Goal: Transaction & Acquisition: Book appointment/travel/reservation

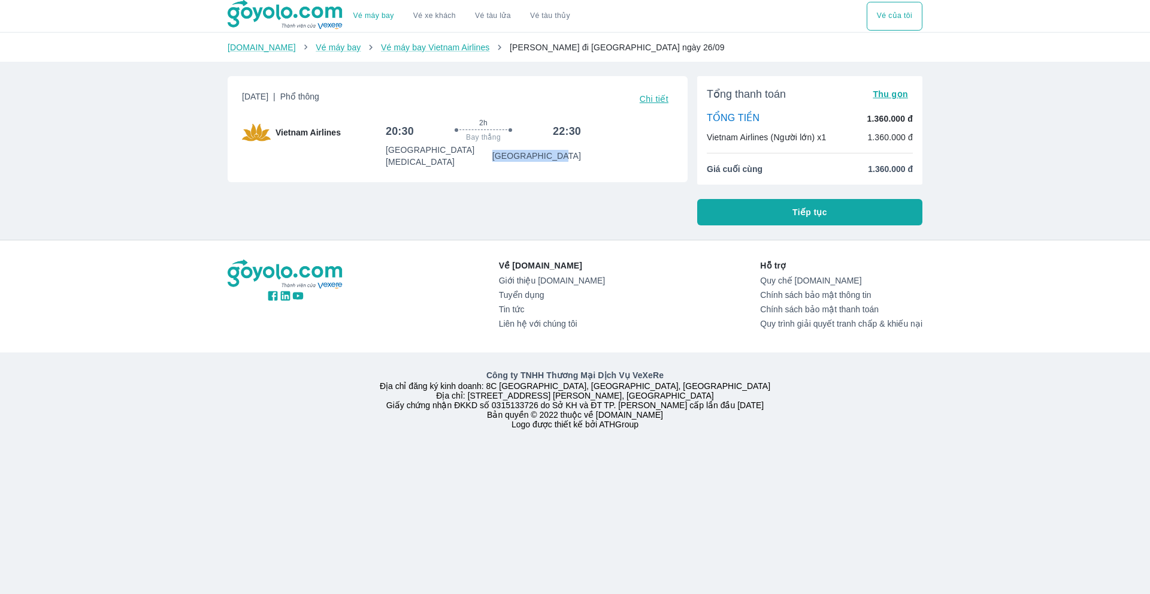
drag, startPoint x: 592, startPoint y: 151, endPoint x: 522, endPoint y: 151, distance: 70.1
click at [522, 151] on div "20:30 2h Bay thẳng 22:30 [GEOGRAPHIC_DATA][MEDICAL_DATA]" at bounding box center [530, 143] width 288 height 50
copy p "[GEOGRAPHIC_DATA]"
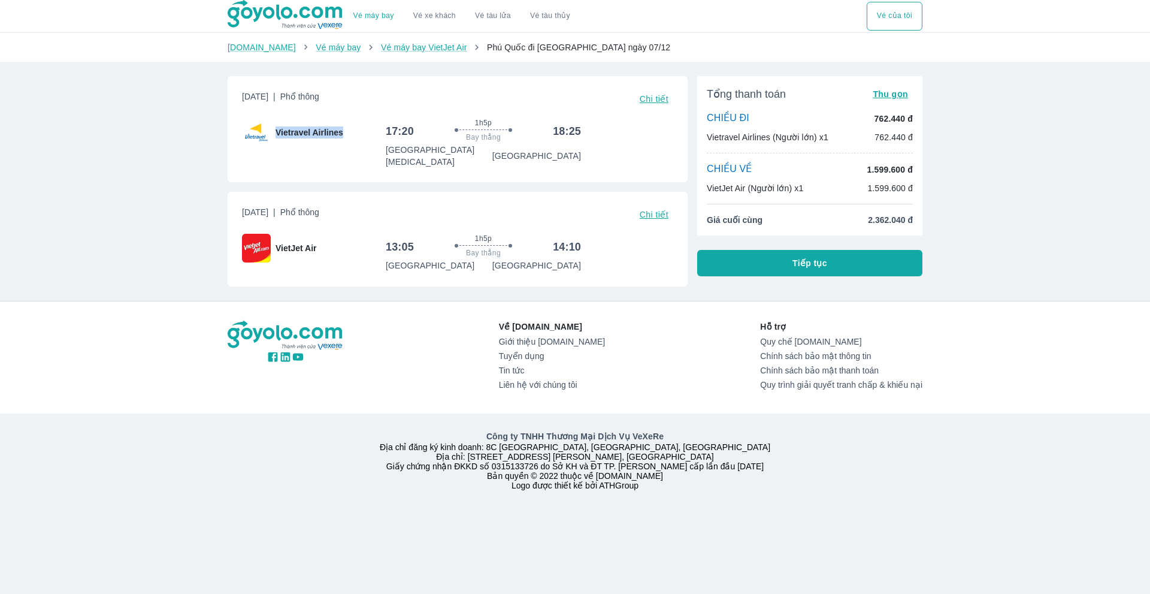
drag, startPoint x: 276, startPoint y: 132, endPoint x: 346, endPoint y: 137, distance: 70.2
click at [346, 137] on div "Vietravel Airlines" at bounding box center [314, 132] width 144 height 29
copy span "Vietravel Airlines"
click at [814, 263] on span "Tiếp tục" at bounding box center [809, 263] width 35 height 12
